Goal: Task Accomplishment & Management: Use online tool/utility

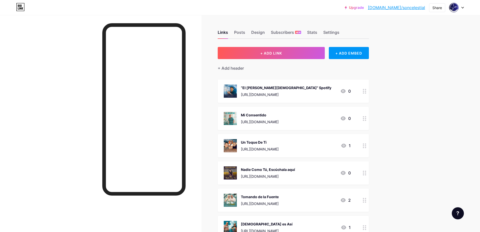
drag, startPoint x: 267, startPoint y: 117, endPoint x: 263, endPoint y: 86, distance: 31.2
click at [263, 86] on span "“El [PERSON_NAME][DEMOGRAPHIC_DATA]” Spotify [URL][DOMAIN_NAME] 0 Mi Consentido…" at bounding box center [293, 227] width 151 height 296
click at [414, 99] on div "Upgrade [DOMAIN_NAME]/soncel... [DOMAIN_NAME]/soncelestial Share Switch account…" at bounding box center [240, 217] width 480 height 434
click at [415, 70] on div "Campo de golf Publicaciones Diseño Suscriptores NUEVO Estadísticas Ajustes + AÑ…" at bounding box center [207, 224] width 415 height 419
drag, startPoint x: 279, startPoint y: 119, endPoint x: 275, endPoint y: 103, distance: 15.7
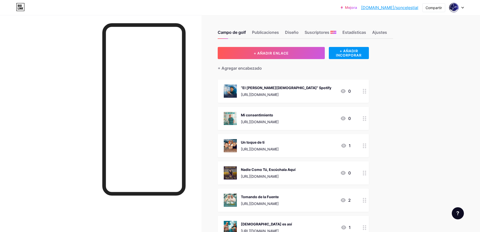
click at [276, 105] on span "“El [PERSON_NAME][DEMOGRAPHIC_DATA]” Spotify [URL][DOMAIN_NAME] 0 Mi consentimi…" at bounding box center [293, 227] width 151 height 296
click at [272, 94] on div "“El [PERSON_NAME][DEMOGRAPHIC_DATA]” Spotify [URL][DOMAIN_NAME] 0" at bounding box center [293, 90] width 151 height 23
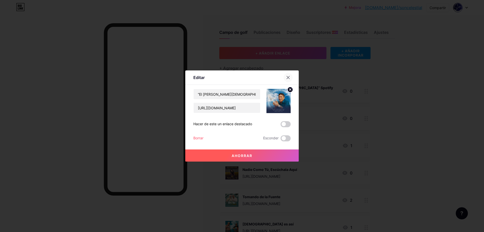
click at [287, 77] on icon at bounding box center [288, 77] width 3 height 3
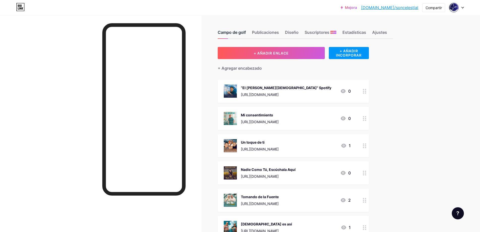
click at [235, 32] on font "Campo de golf" at bounding box center [232, 32] width 28 height 5
click at [383, 31] on font "Ajustes" at bounding box center [379, 32] width 15 height 5
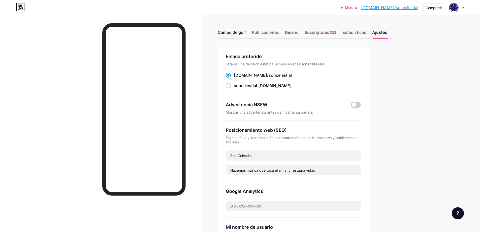
click at [231, 33] on font "Campo de golf" at bounding box center [232, 32] width 28 height 5
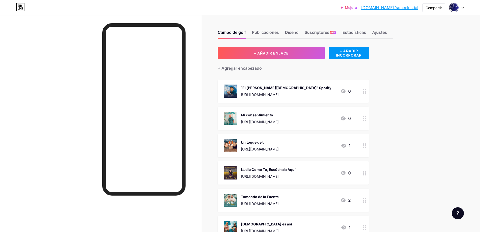
click at [261, 86] on font "“El [PERSON_NAME][DEMOGRAPHIC_DATA]” Spotify" at bounding box center [286, 87] width 91 height 4
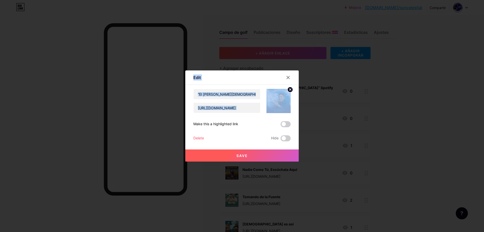
click at [261, 115] on div "Content YouTube Play YouTube video without leaving your page. ADD Vimeo Play Vi…" at bounding box center [241, 113] width 97 height 56
click at [287, 75] on icon at bounding box center [288, 77] width 4 height 4
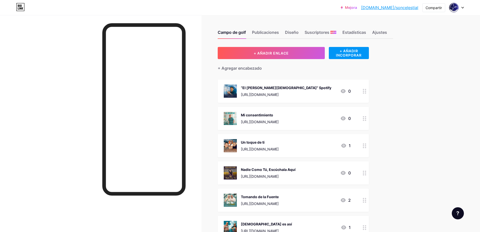
click at [20, 6] on icon at bounding box center [19, 6] width 1 height 2
click at [459, 212] on icon at bounding box center [458, 213] width 3 height 4
click at [433, 176] on link at bounding box center [432, 175] width 63 height 11
click at [259, 83] on div "“El [PERSON_NAME][DEMOGRAPHIC_DATA]” Spotify [URL][DOMAIN_NAME] 0" at bounding box center [293, 90] width 151 height 23
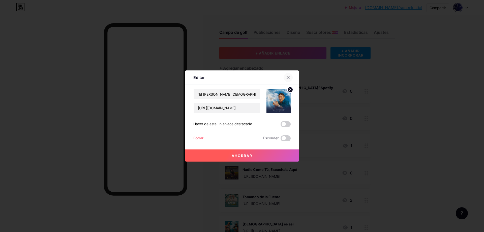
click at [286, 76] on icon at bounding box center [288, 77] width 4 height 4
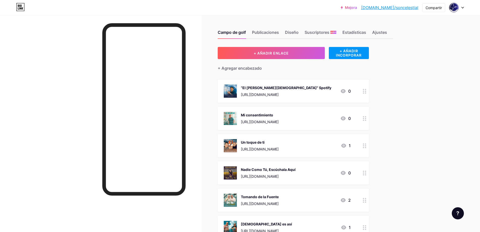
click at [232, 115] on div "Mi consentimiento [URL][DOMAIN_NAME] 0" at bounding box center [293, 118] width 151 height 23
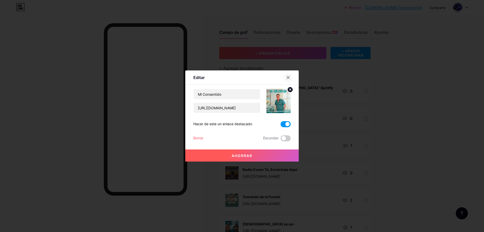
click at [286, 77] on icon at bounding box center [288, 77] width 4 height 4
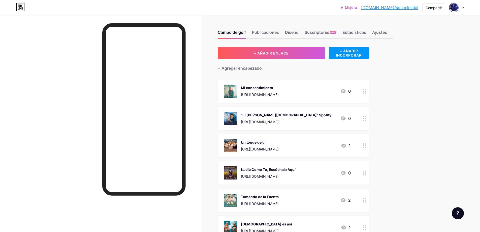
click at [393, 78] on div "+ AÑADIR ENLACE + AÑADIR INCORPORAR + Agregar encabezado Mi consentimiento [URL…" at bounding box center [305, 228] width 175 height 362
